Goal: Entertainment & Leisure: Consume media (video, audio)

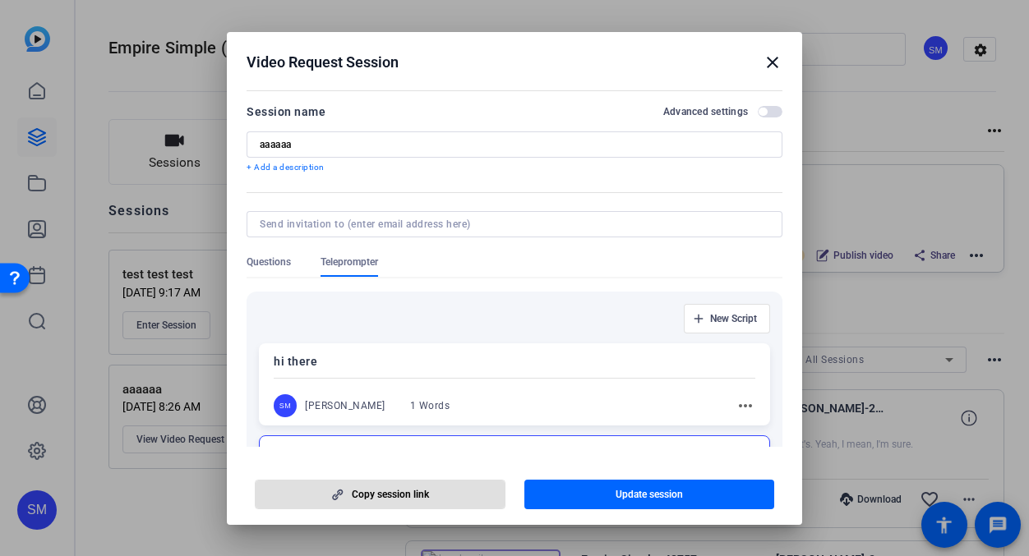
click at [0, 0] on mat-icon "close" at bounding box center [0, 0] width 0 height 0
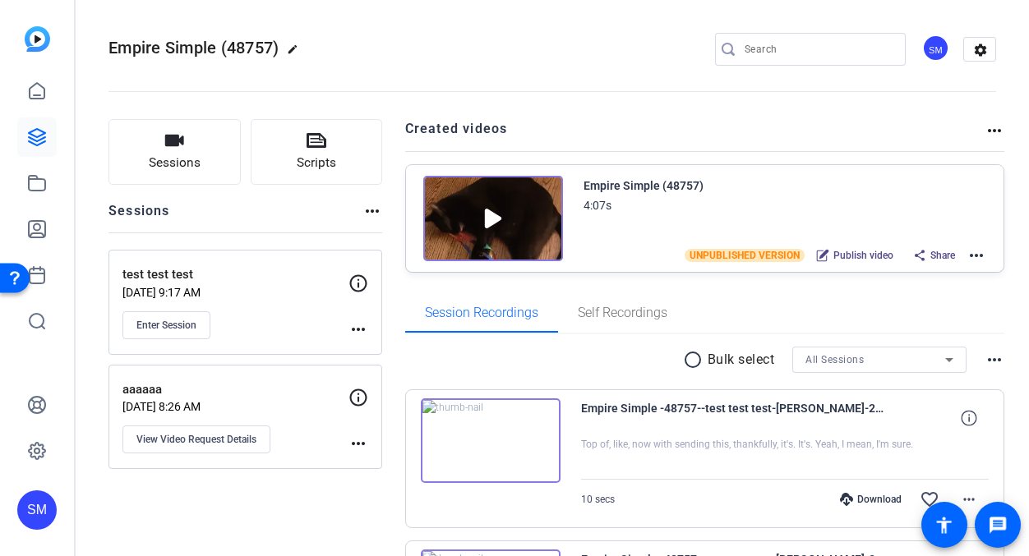
click at [42, 512] on div "SM" at bounding box center [36, 509] width 39 height 39
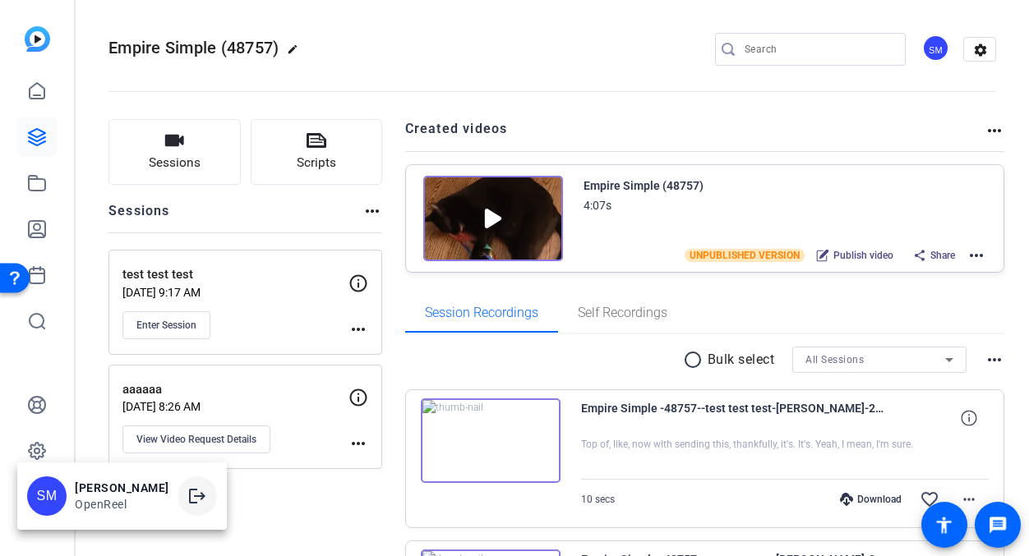
click at [194, 495] on mat-icon "logout" at bounding box center [197, 496] width 20 height 20
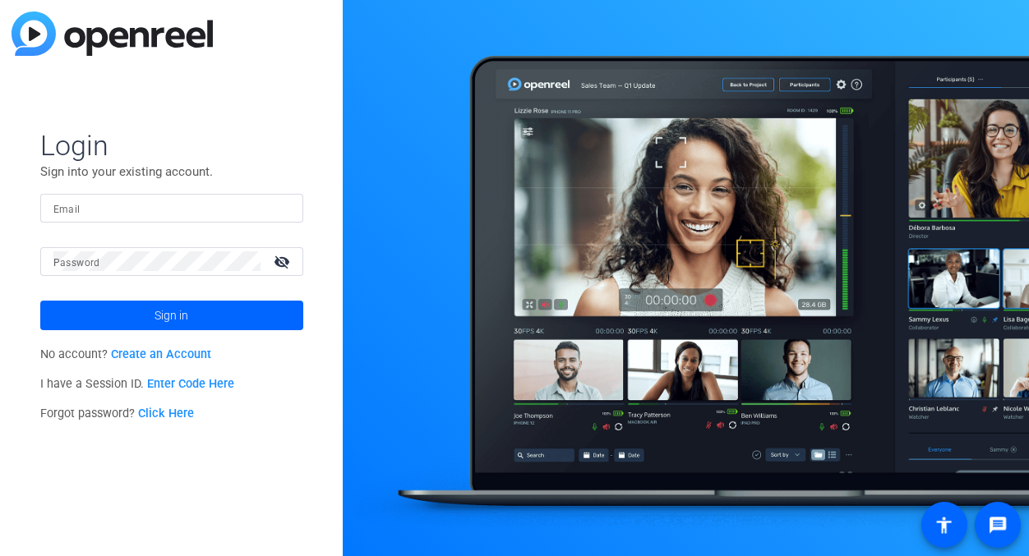
click at [256, 203] on input "Email" at bounding box center [171, 208] width 237 height 20
click at [278, 209] on img at bounding box center [276, 208] width 12 height 20
type input "[EMAIL_ADDRESS][DOMAIN_NAME]"
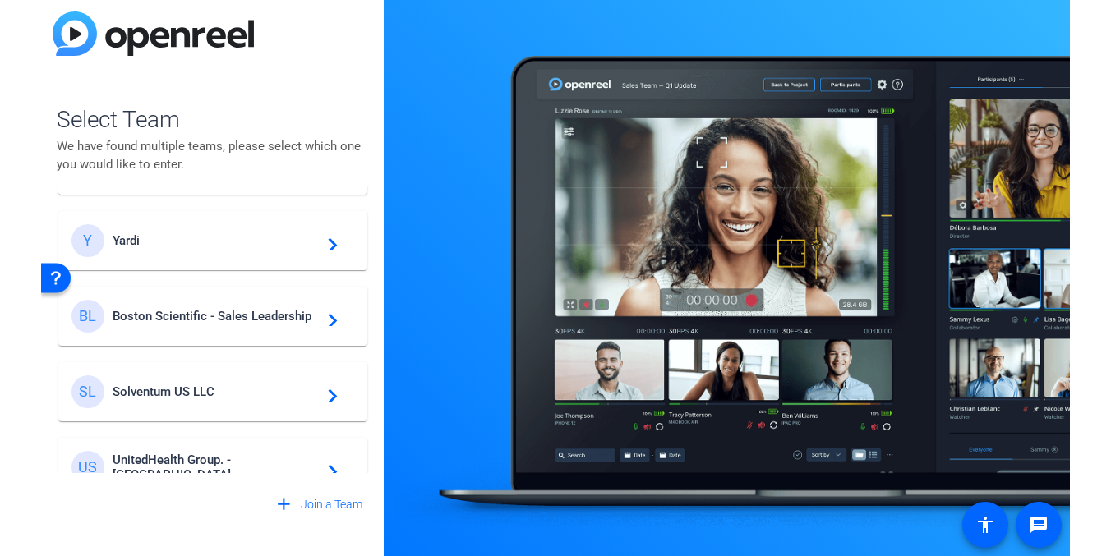
scroll to position [237, 0]
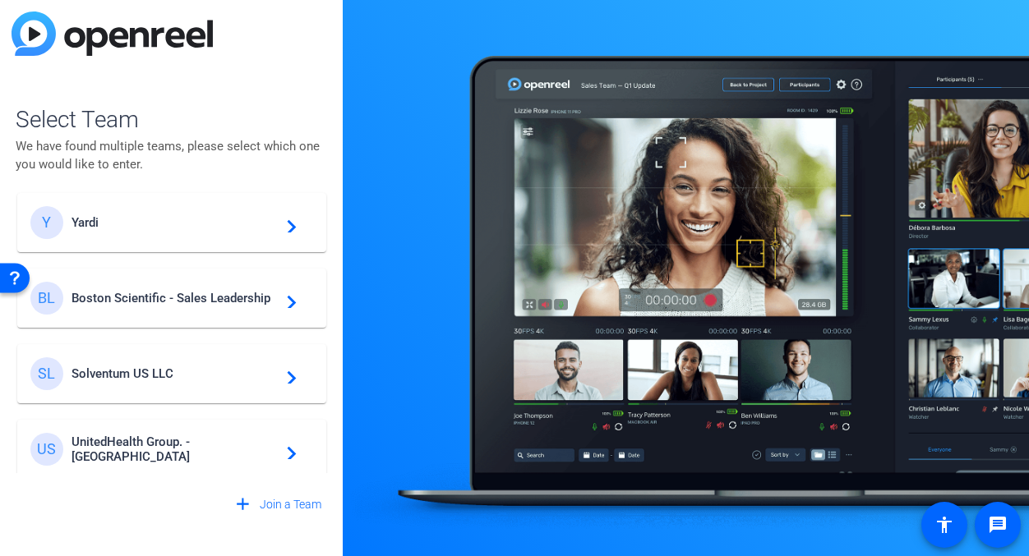
click at [182, 294] on span "Boston Scientific - Sales Leadership" at bounding box center [173, 298] width 205 height 15
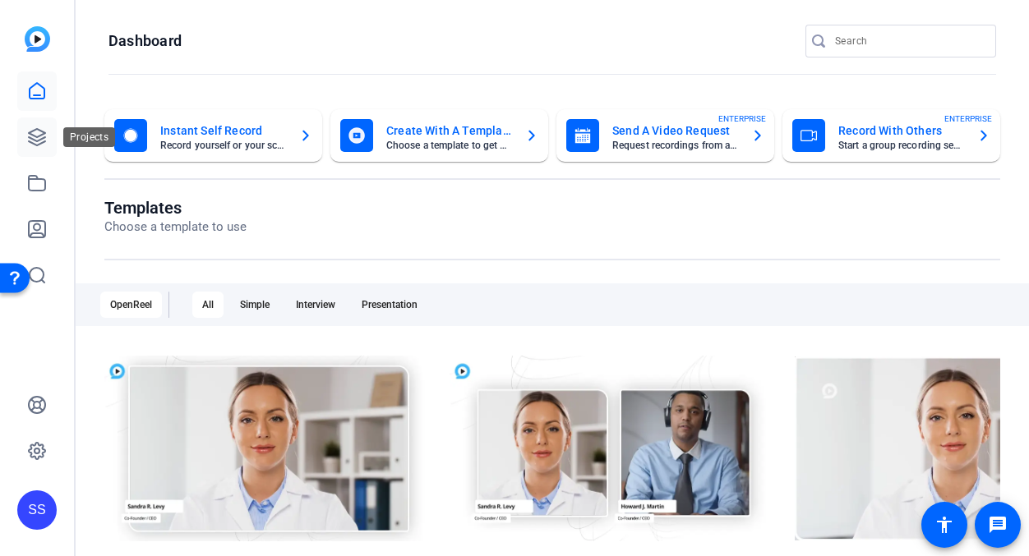
click at [48, 141] on link at bounding box center [36, 136] width 39 height 39
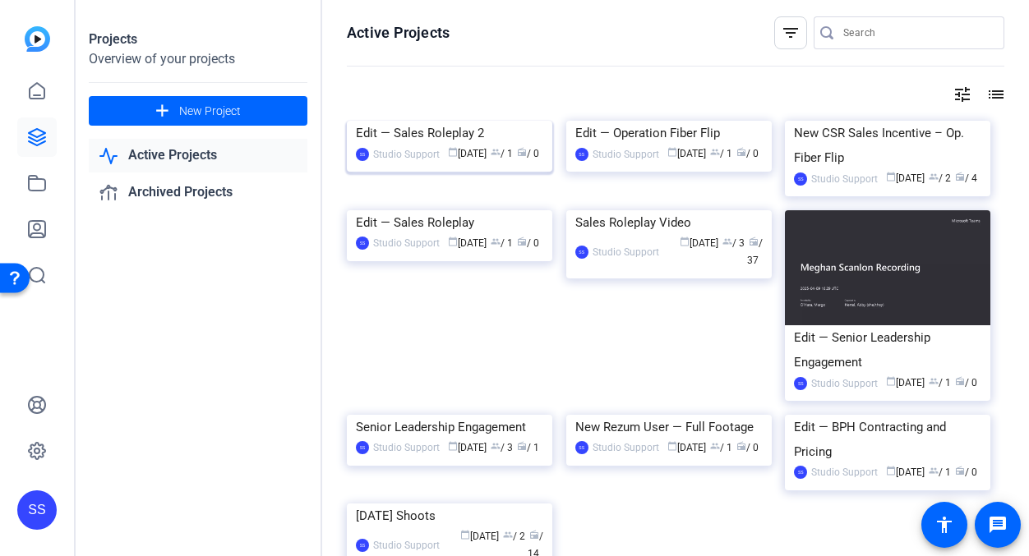
click at [443, 145] on div "Edit — Sales Roleplay 2" at bounding box center [449, 133] width 187 height 25
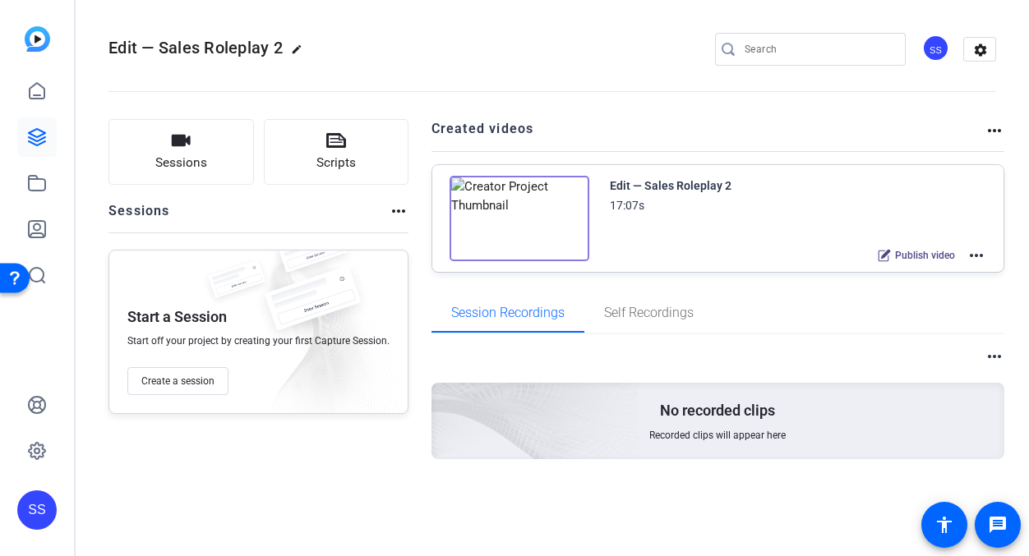
click at [975, 255] on mat-icon "more_horiz" at bounding box center [976, 256] width 20 height 20
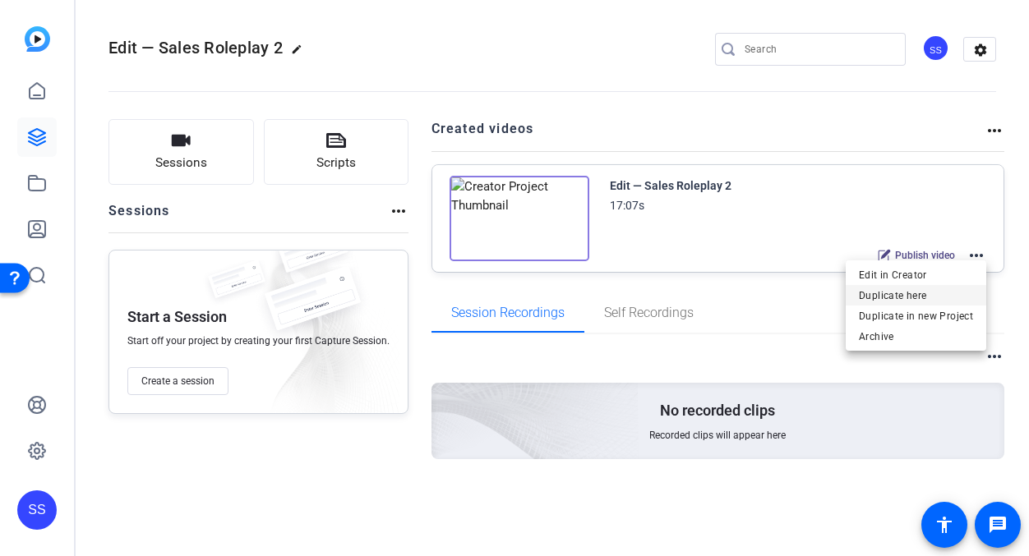
click at [923, 286] on span "Duplicate here" at bounding box center [916, 296] width 114 height 20
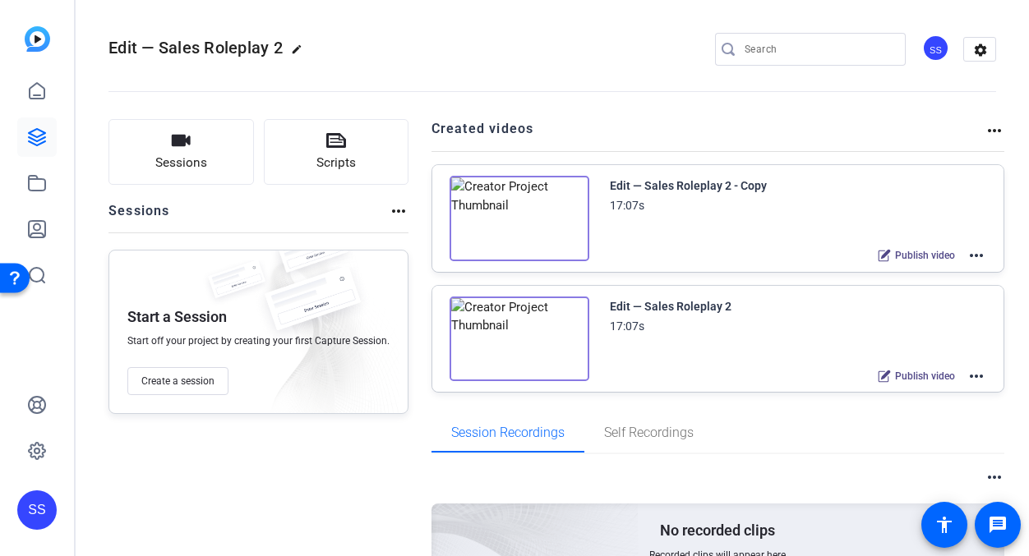
click at [974, 257] on mat-icon "more_horiz" at bounding box center [976, 256] width 20 height 20
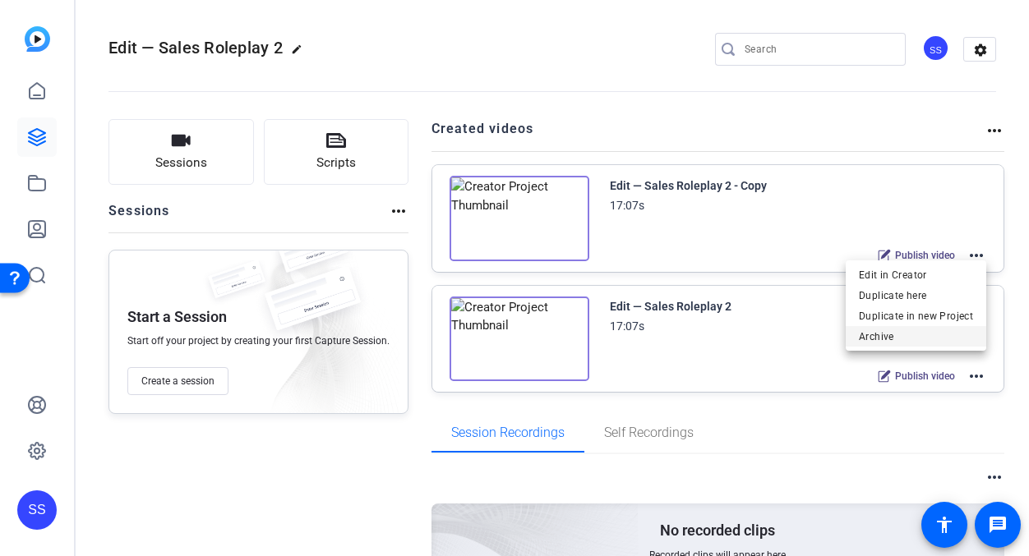
click at [928, 342] on span "Archive" at bounding box center [916, 337] width 114 height 20
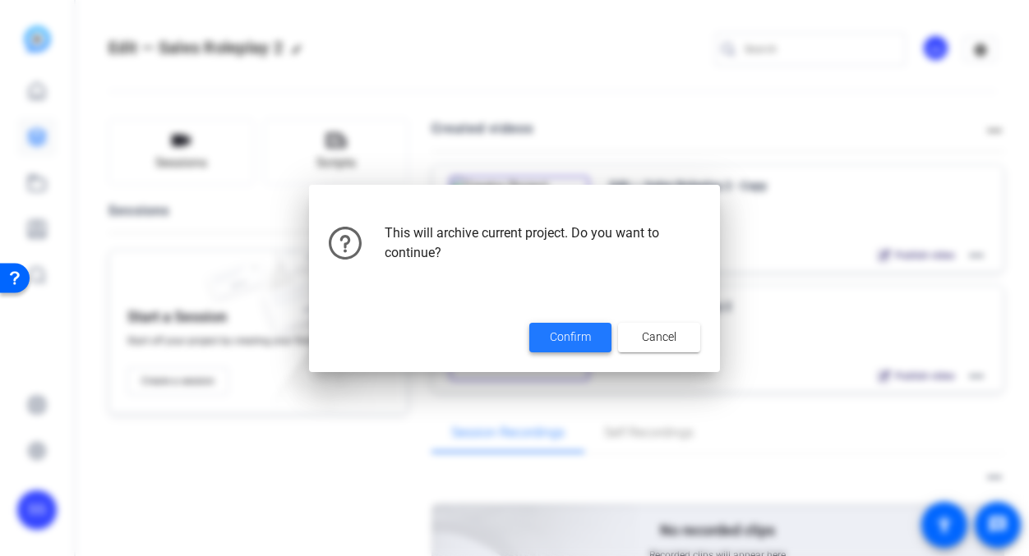
click at [564, 326] on span at bounding box center [570, 337] width 82 height 39
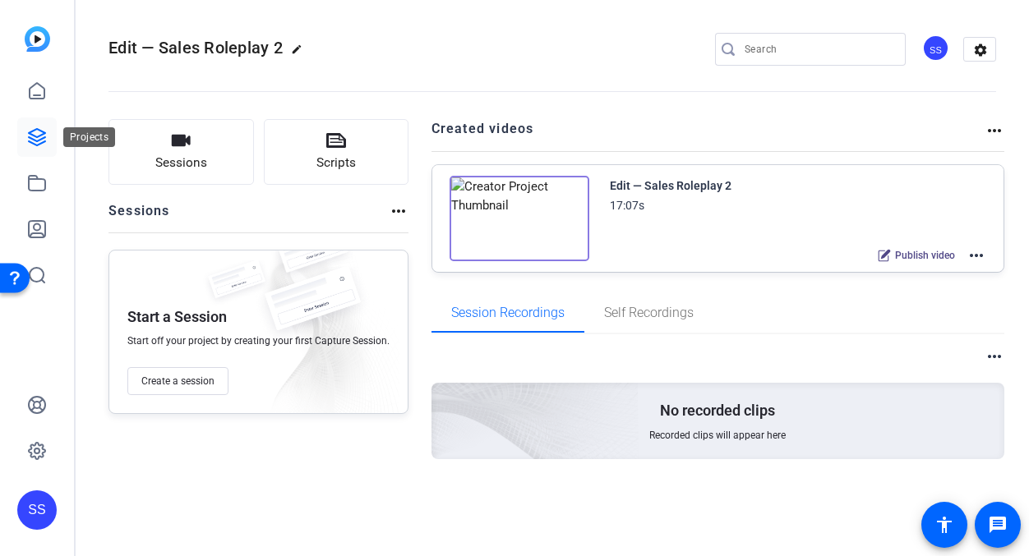
click at [39, 143] on icon at bounding box center [37, 137] width 20 height 20
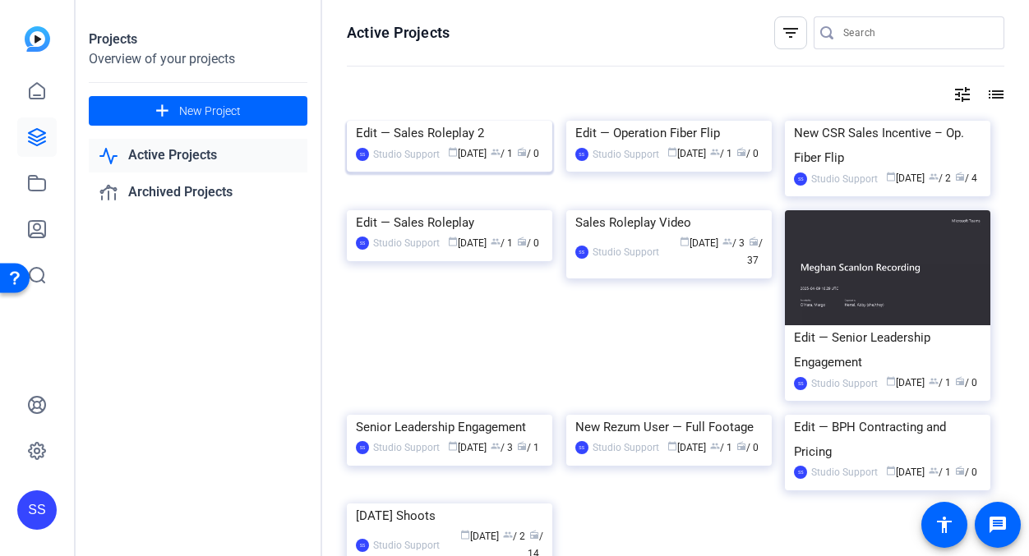
click at [432, 145] on div "Edit — Sales Roleplay 2" at bounding box center [449, 133] width 187 height 25
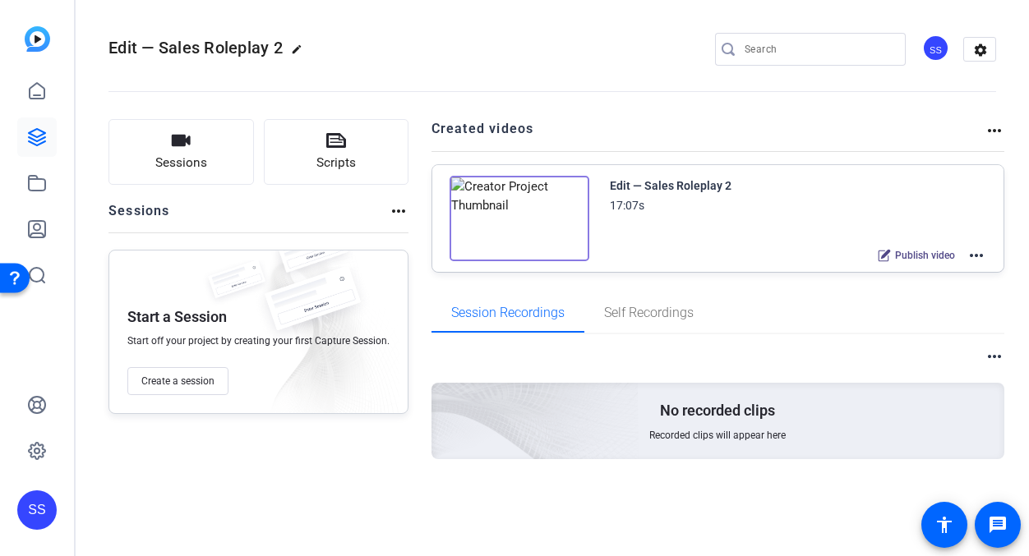
click at [981, 259] on mat-icon "more_horiz" at bounding box center [976, 256] width 20 height 20
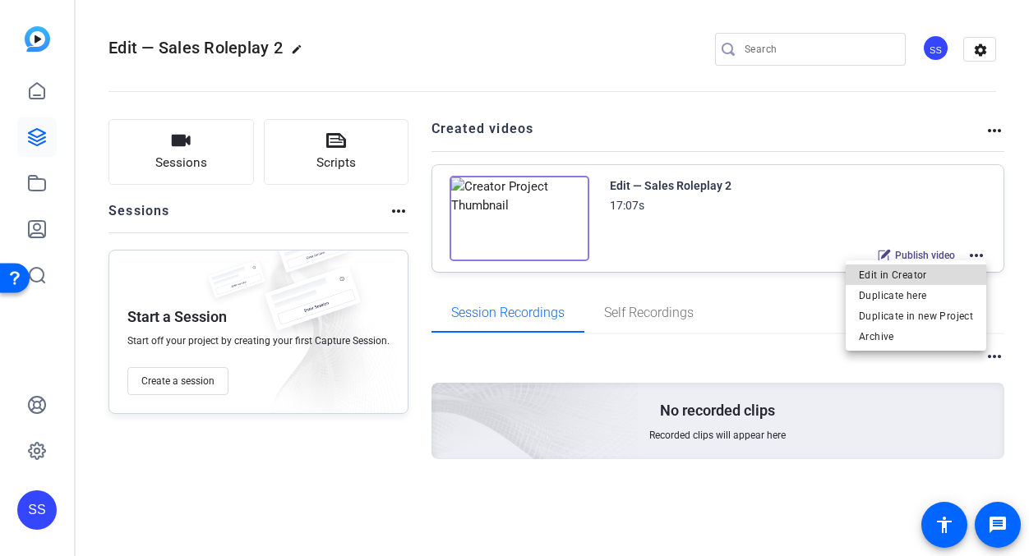
click at [928, 279] on span "Edit in Creator" at bounding box center [916, 275] width 114 height 20
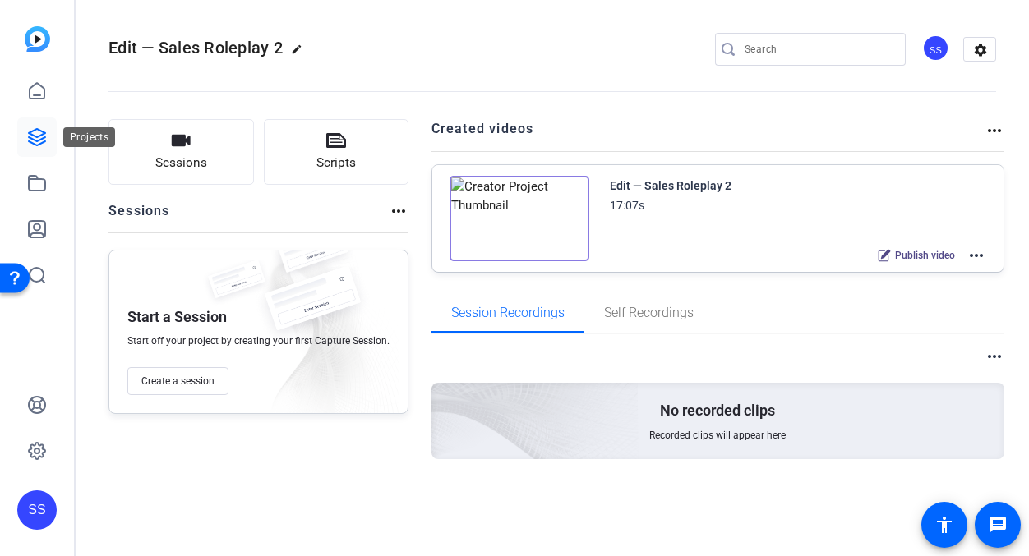
click at [32, 134] on icon at bounding box center [37, 137] width 16 height 16
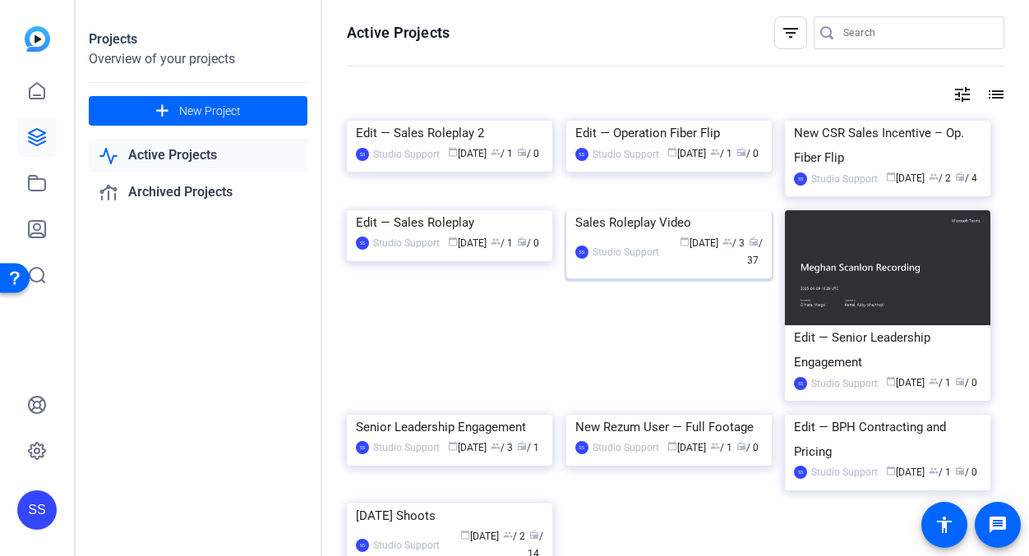
click at [609, 235] on div "Sales Roleplay Video" at bounding box center [668, 222] width 187 height 25
click at [435, 252] on div "SS Studio Support calendar_today [DATE] group / 1 radio / 0" at bounding box center [449, 243] width 187 height 17
click at [418, 121] on img at bounding box center [449, 121] width 205 height 0
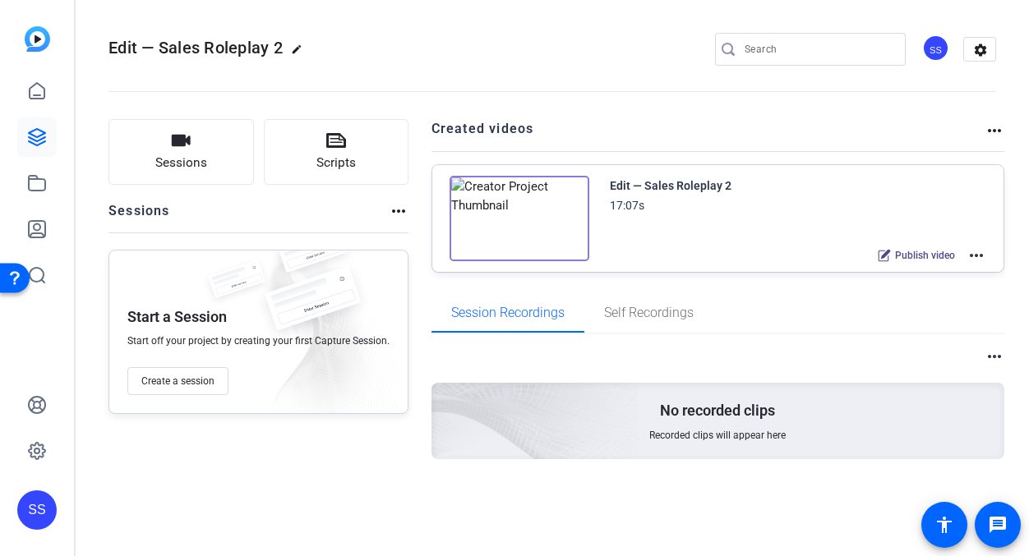
click at [981, 255] on mat-icon "more_horiz" at bounding box center [976, 256] width 20 height 20
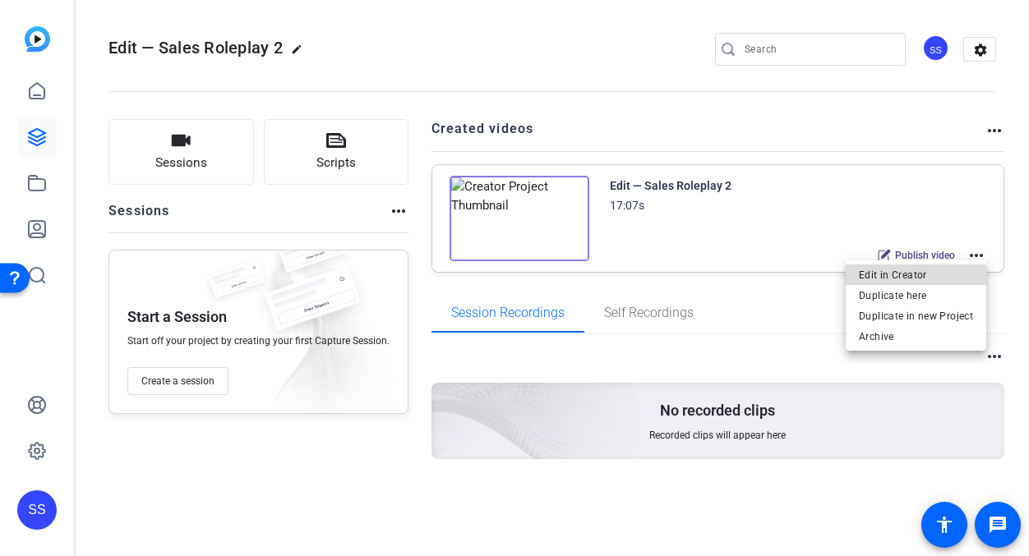
click at [904, 282] on span "Edit in Creator" at bounding box center [916, 275] width 114 height 20
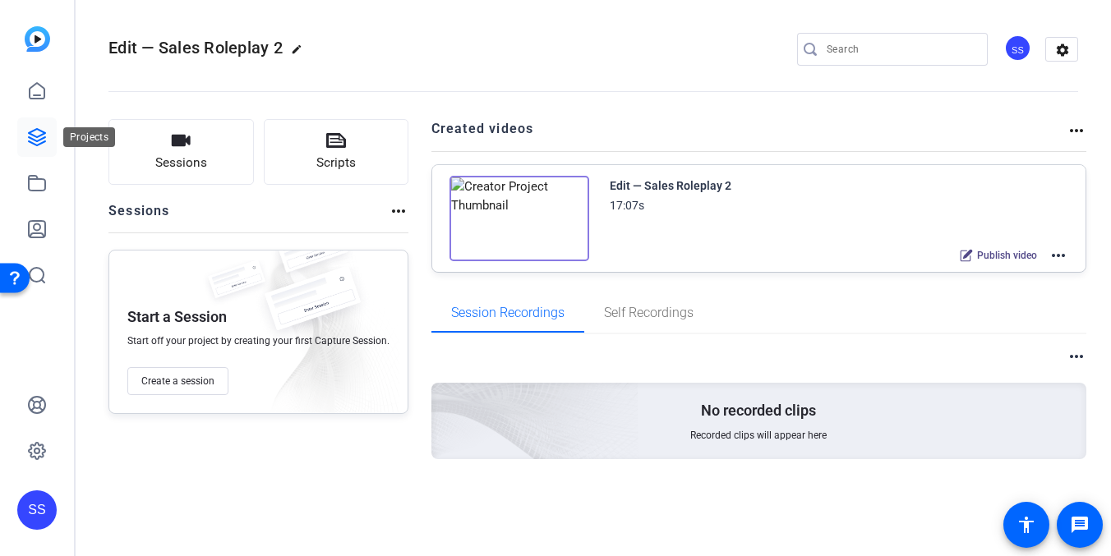
click at [41, 148] on link at bounding box center [36, 136] width 39 height 39
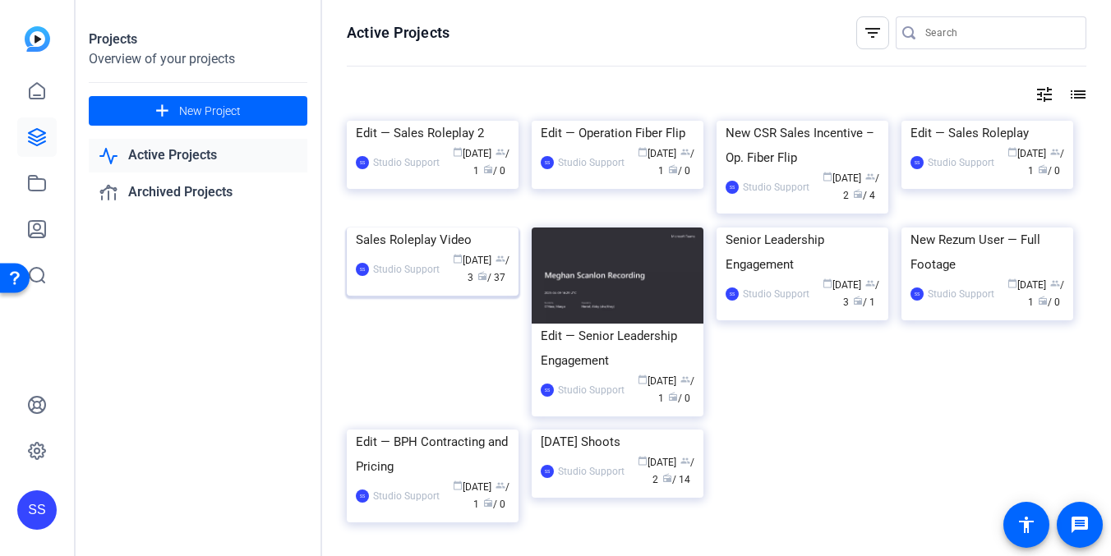
click at [462, 252] on div "Sales Roleplay Video" at bounding box center [433, 240] width 154 height 25
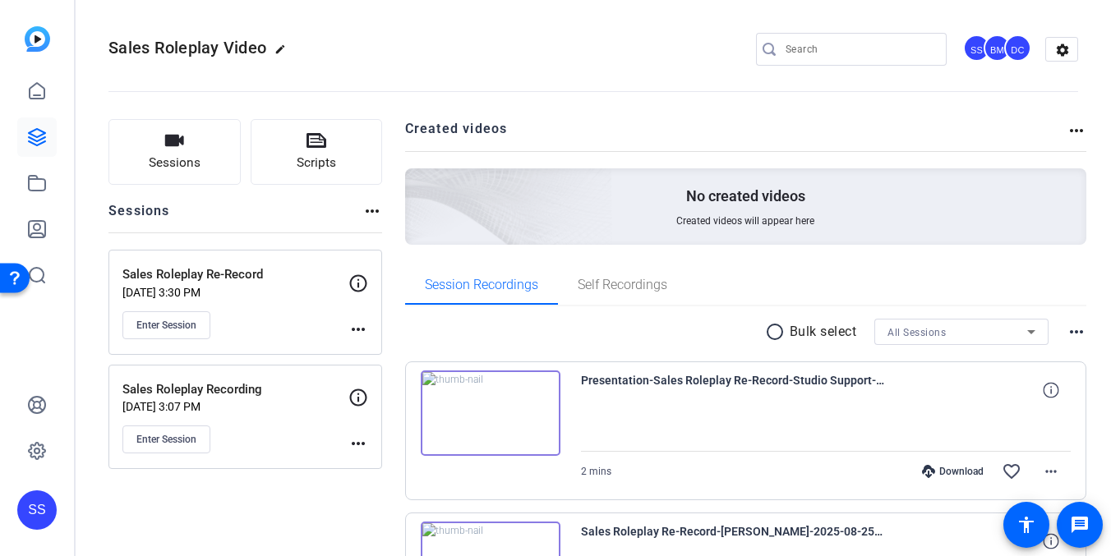
click at [274, 336] on div "Enter Session" at bounding box center [235, 325] width 226 height 28
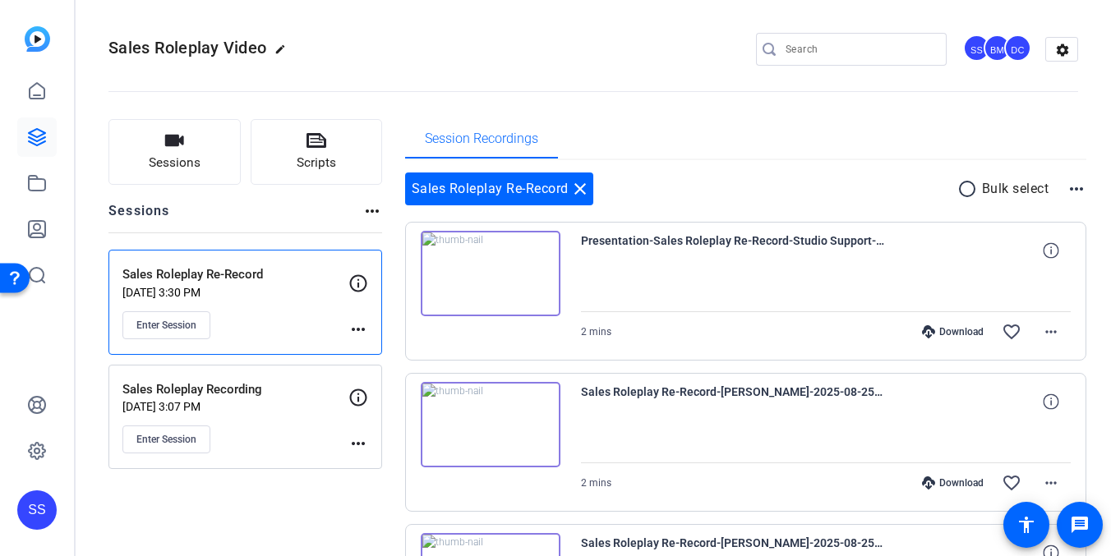
scroll to position [1268, 0]
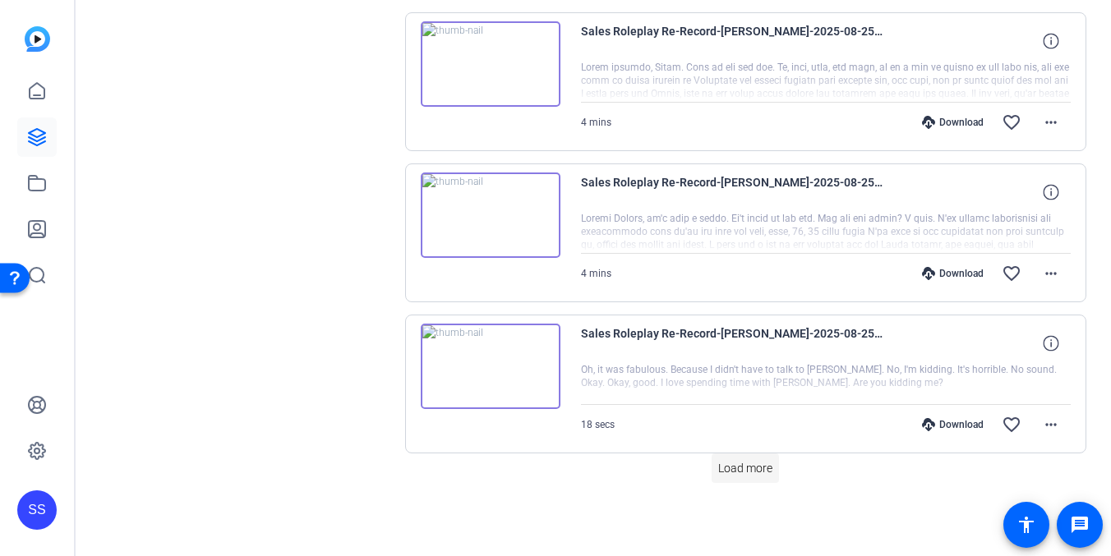
click at [727, 458] on span at bounding box center [744, 468] width 67 height 39
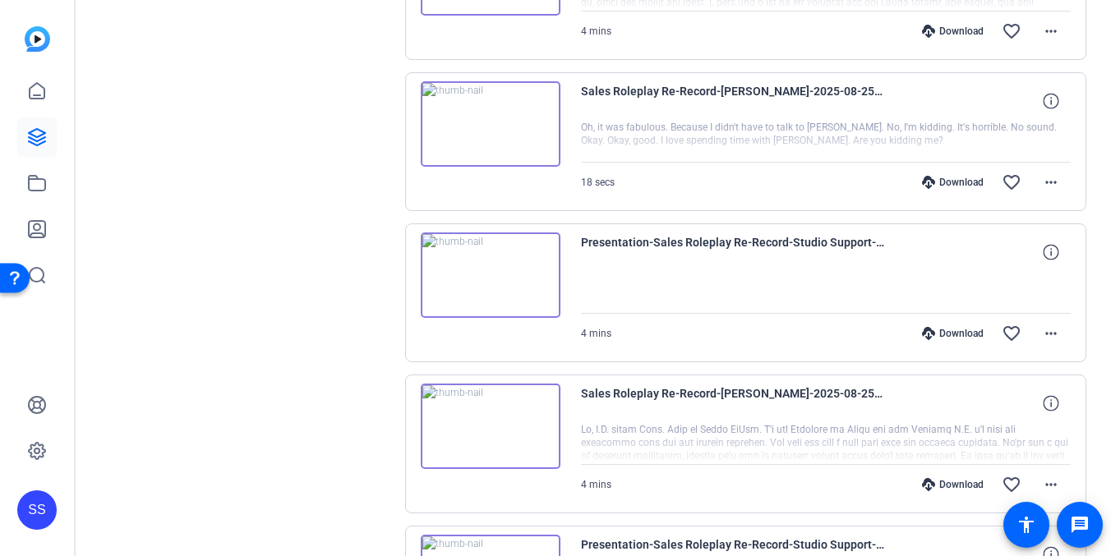
scroll to position [1528, 0]
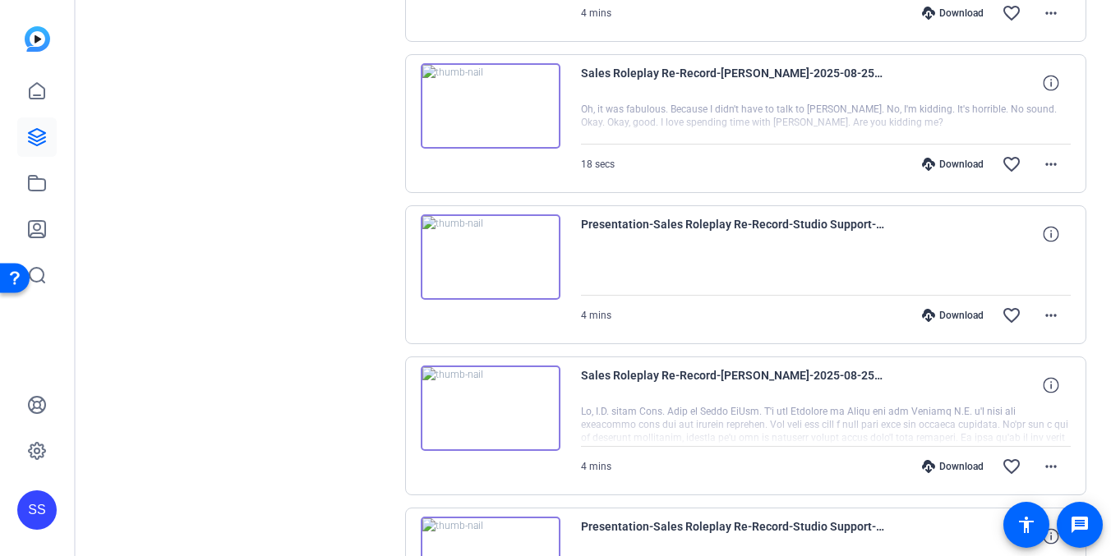
click at [509, 263] on img at bounding box center [491, 256] width 140 height 85
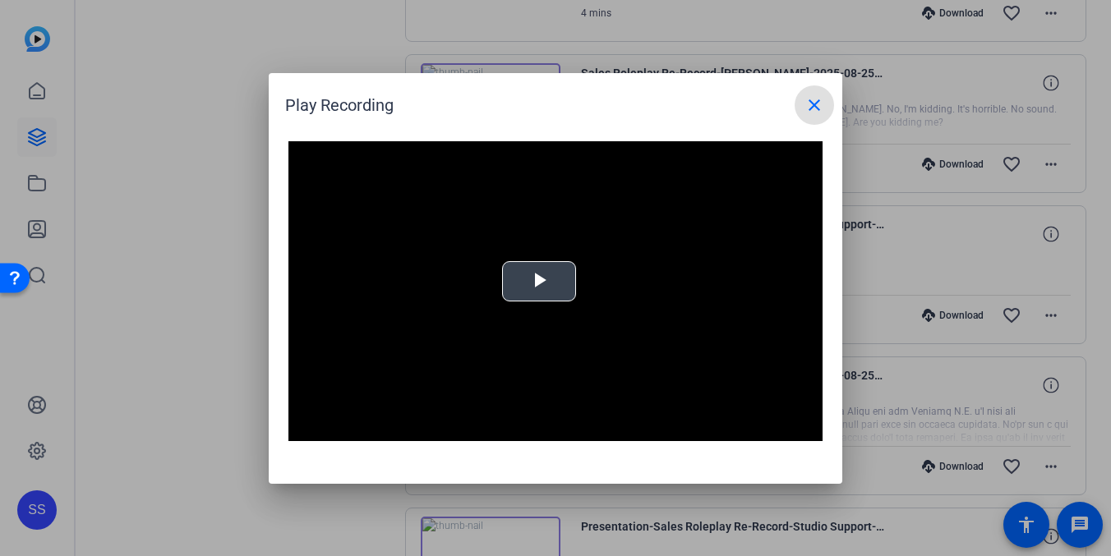
click at [539, 281] on span "Video Player" at bounding box center [539, 281] width 0 height 0
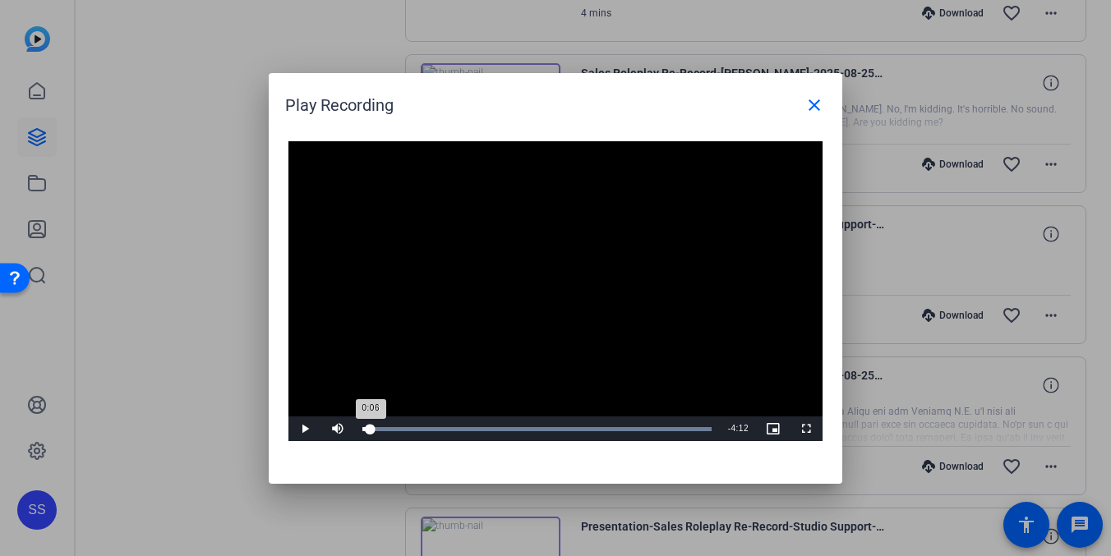
click at [371, 430] on div "0:06" at bounding box center [366, 429] width 8 height 4
click at [382, 430] on div "Loaded : 100.00% 0:14 0:14" at bounding box center [536, 429] width 349 height 4
click at [389, 430] on div "Loaded : 100.00% 0:18 0:14" at bounding box center [536, 429] width 349 height 4
click at [406, 430] on div "Loaded : 100.00% 0:32 0:20" at bounding box center [536, 429] width 349 height 4
click at [436, 425] on div "Loaded : 100.00% 0:50 0:32" at bounding box center [537, 429] width 366 height 25
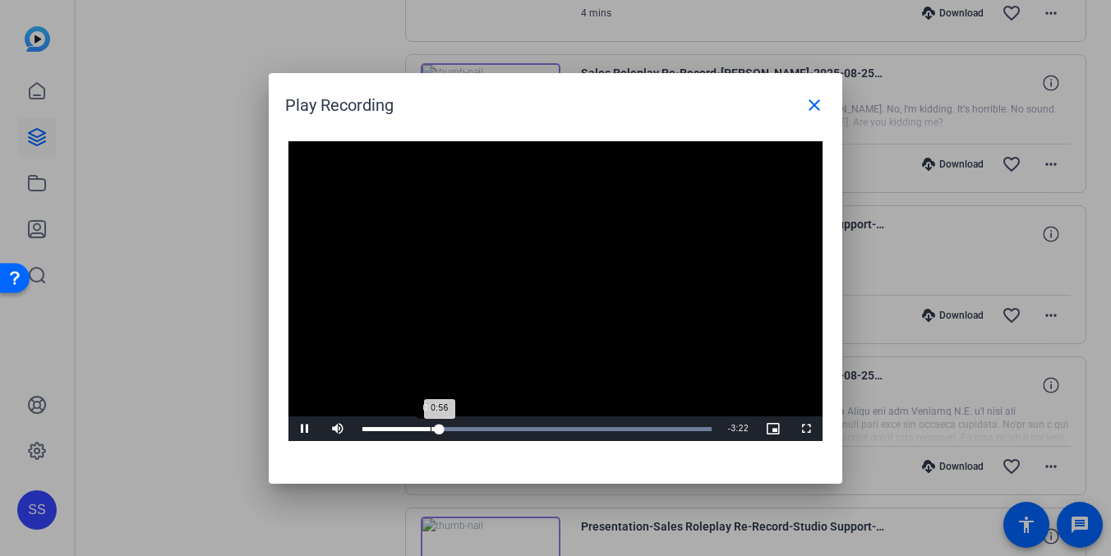
click at [431, 427] on div "0:50" at bounding box center [431, 429] width 1 height 4
click at [808, 101] on mat-icon "close" at bounding box center [814, 105] width 20 height 20
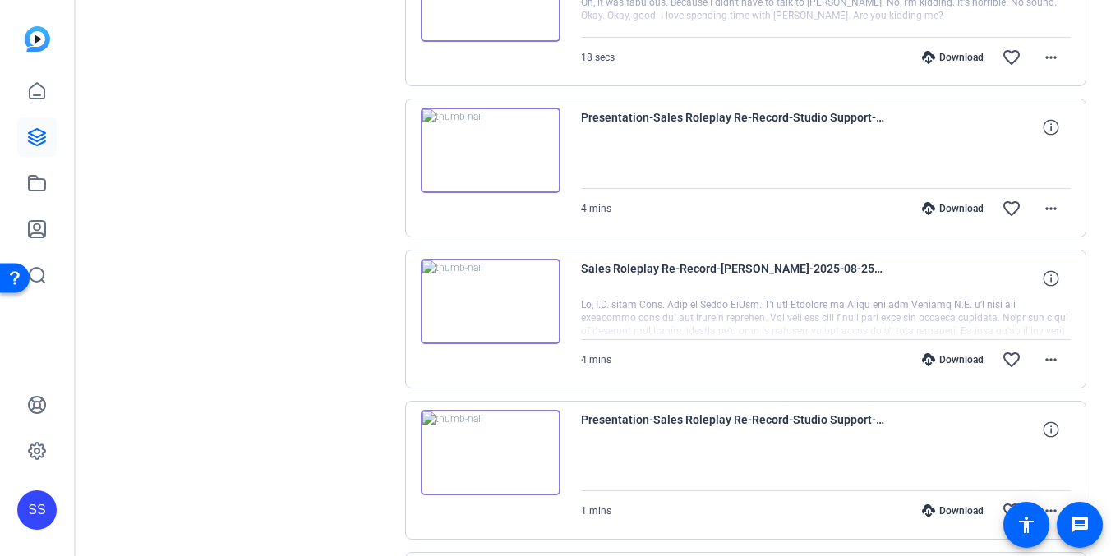
scroll to position [1655, 0]
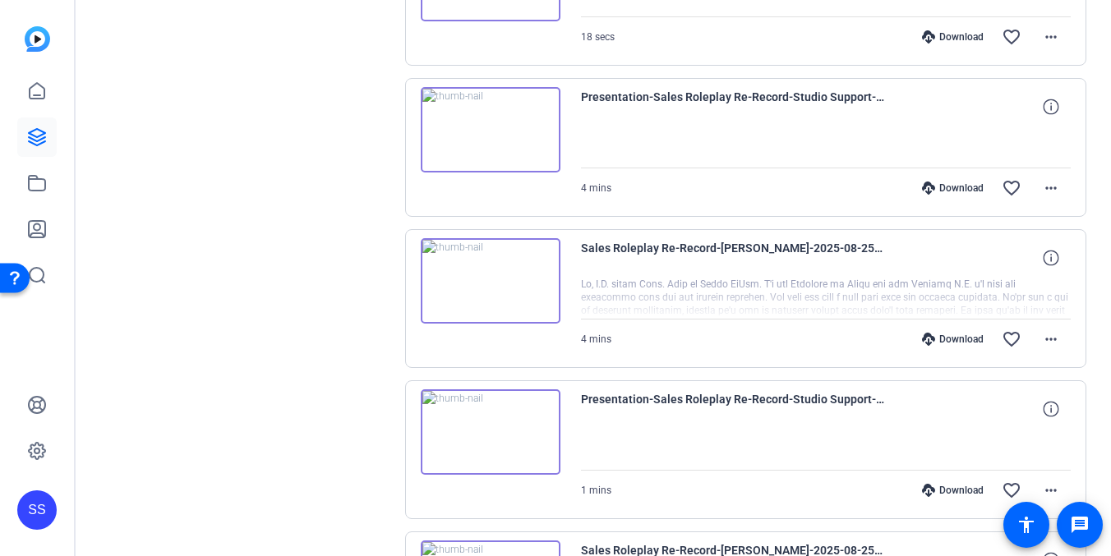
click at [508, 117] on img at bounding box center [491, 129] width 140 height 85
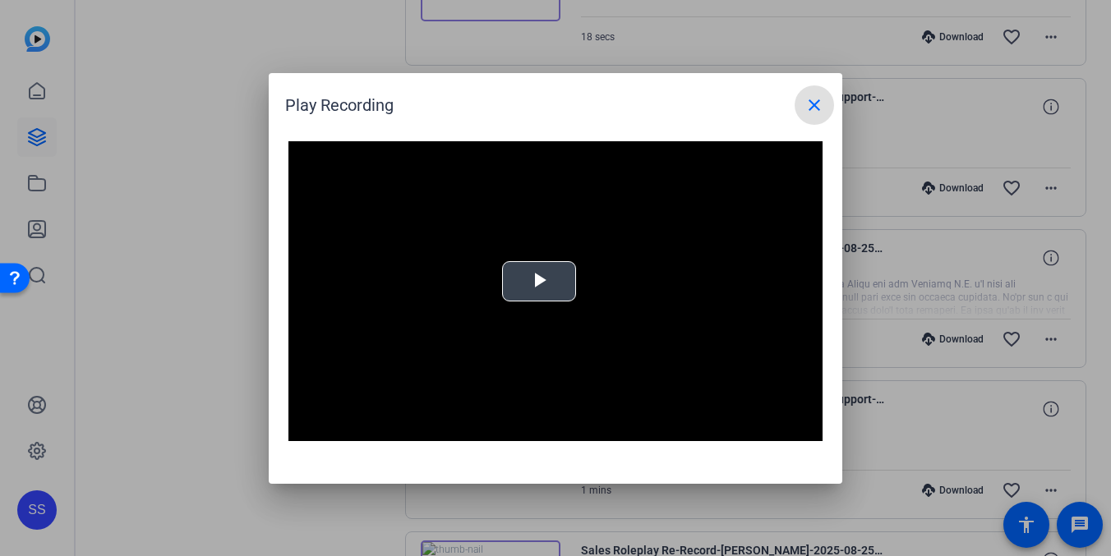
click at [573, 288] on video "Video Player" at bounding box center [555, 291] width 534 height 301
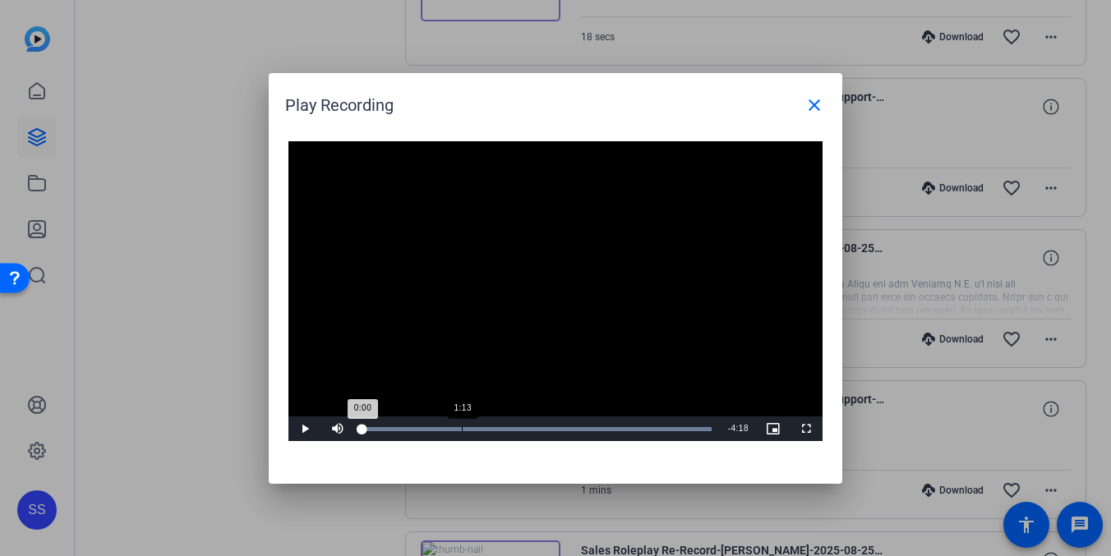
click at [461, 425] on div "Loaded : 100.00% 1:13 0:00" at bounding box center [537, 429] width 366 height 25
click at [495, 424] on div "Loaded : 100.00% 1:37 1:12" at bounding box center [537, 429] width 366 height 25
click at [450, 430] on div "Loaded : 100.00% 1:25 1:37" at bounding box center [536, 429] width 349 height 4
click at [459, 312] on video "Video Player" at bounding box center [555, 291] width 534 height 301
click at [440, 427] on div "Loaded : 100.00% 0:57 0:57" at bounding box center [536, 429] width 349 height 4
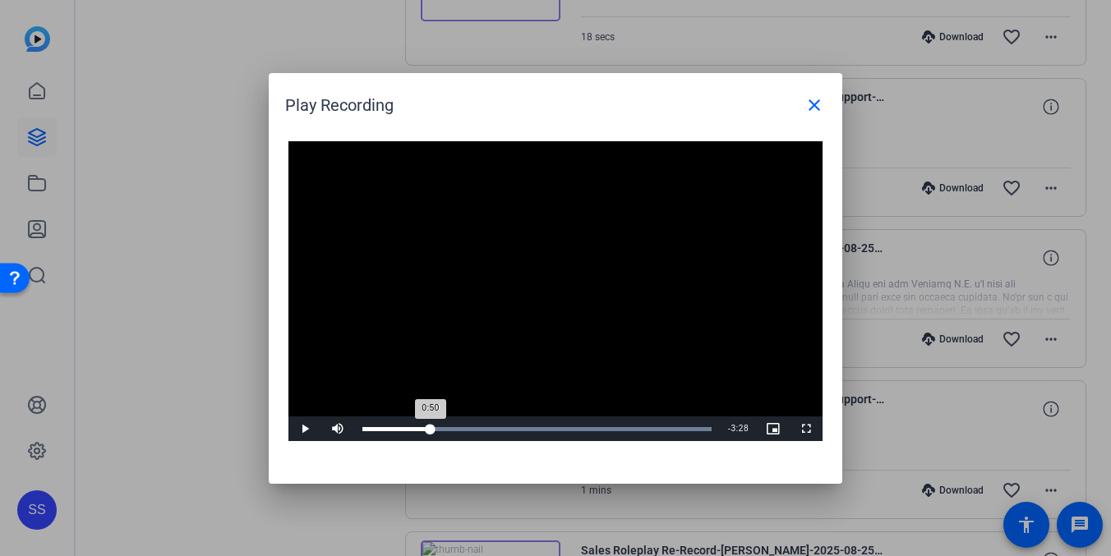
click at [430, 427] on div "Loaded : 100.00% 0:50 0:50" at bounding box center [536, 429] width 349 height 4
click at [444, 427] on div "Loaded : 100.00% 0:54 0:50" at bounding box center [536, 429] width 349 height 4
click at [301, 429] on span "Video Player" at bounding box center [304, 429] width 33 height 0
click at [531, 319] on video "Video Player" at bounding box center [555, 291] width 534 height 301
click at [469, 429] on div "Loaded : 100.00% 1:19 1:19" at bounding box center [536, 429] width 349 height 4
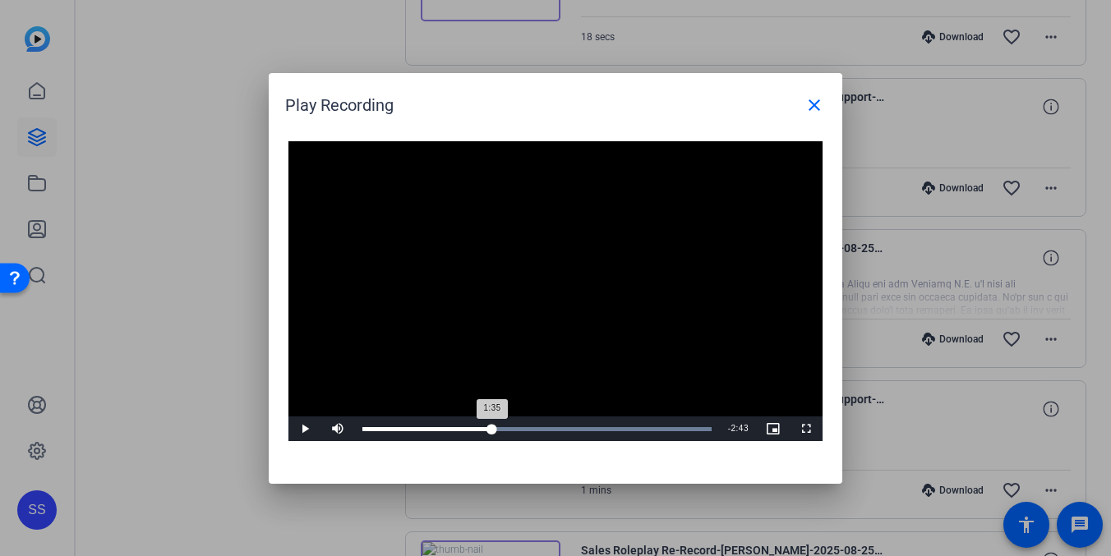
click at [492, 427] on div "Loaded : 100.00% 1:35 1:35" at bounding box center [536, 429] width 349 height 4
